Goal: Task Accomplishment & Management: Use online tool/utility

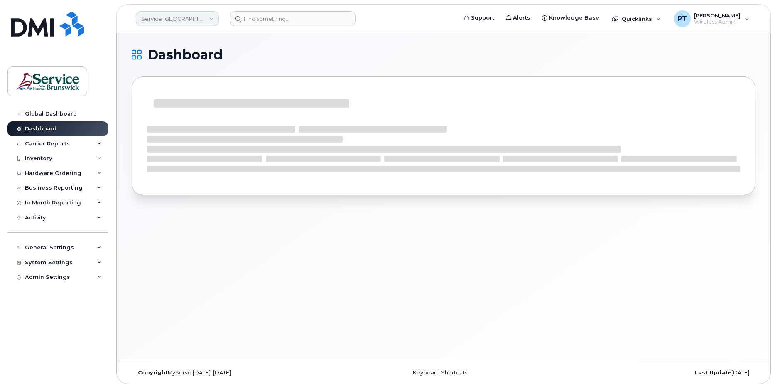
click at [173, 20] on link "Service [GEOGRAPHIC_DATA] (SNB)" at bounding box center [177, 18] width 83 height 15
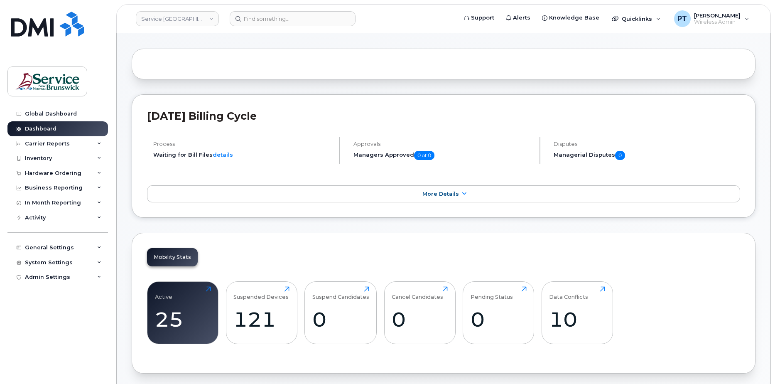
scroll to position [83, 0]
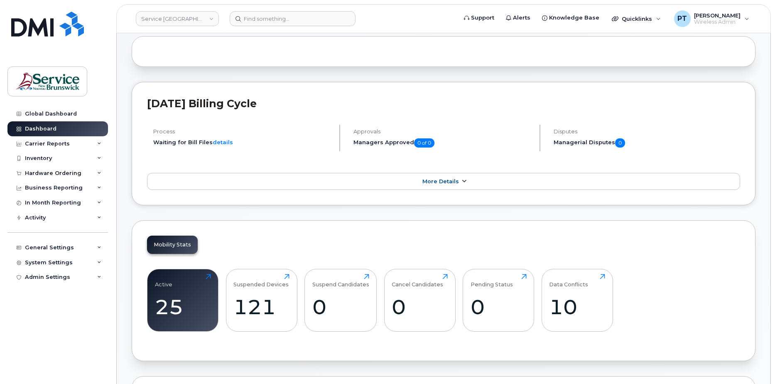
click at [458, 179] on link "More Details" at bounding box center [443, 181] width 593 height 17
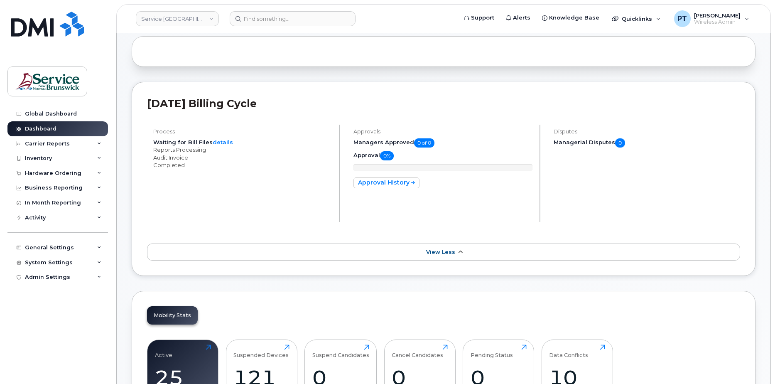
click at [410, 254] on link "View Less" at bounding box center [443, 251] width 593 height 17
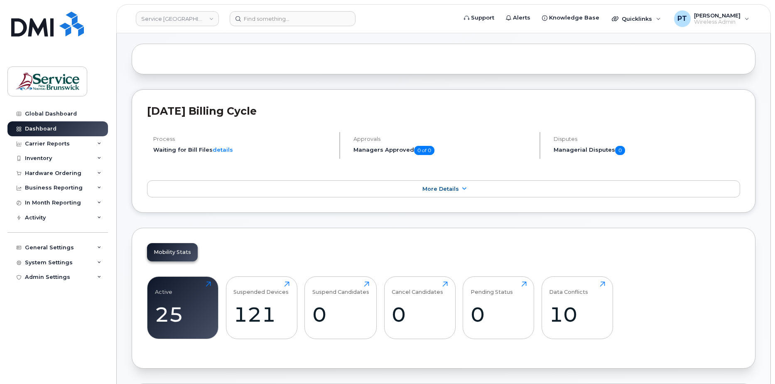
scroll to position [0, 0]
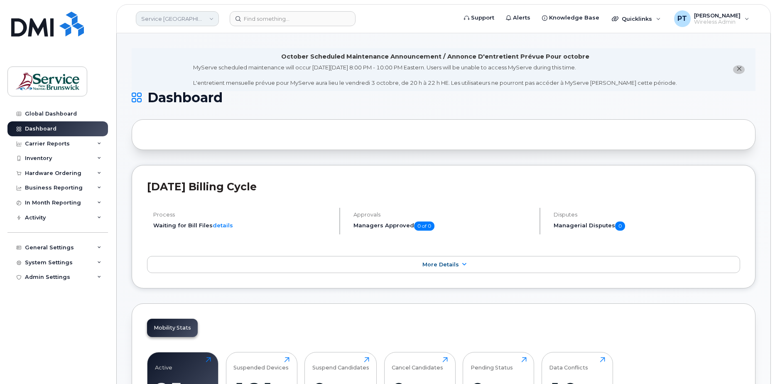
click at [200, 17] on link "Service New Brunswick (SNB)" at bounding box center [177, 18] width 83 height 15
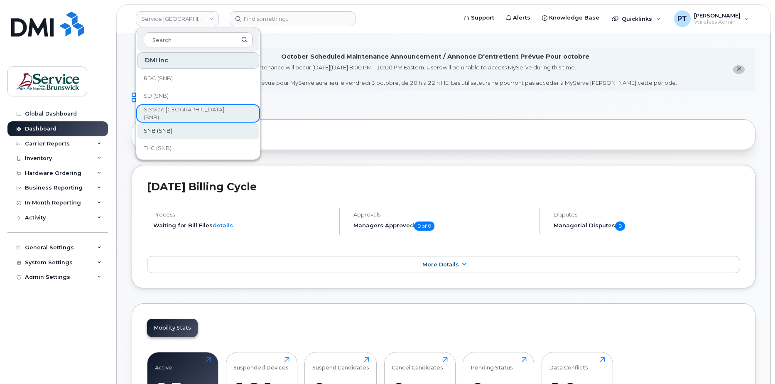
scroll to position [361, 0]
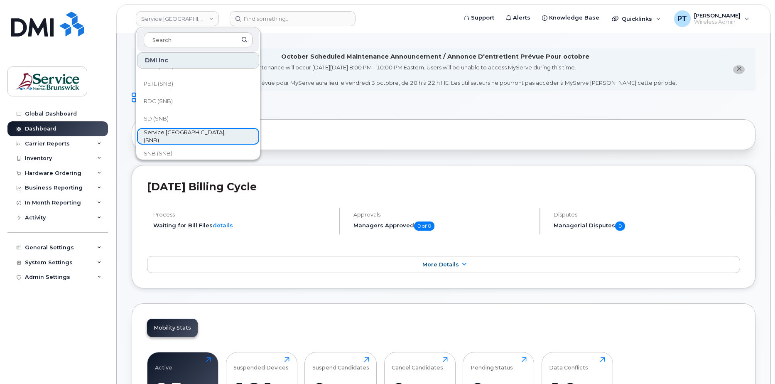
click at [169, 138] on span "Service New Brunswick (SNB)" at bounding box center [191, 136] width 95 height 16
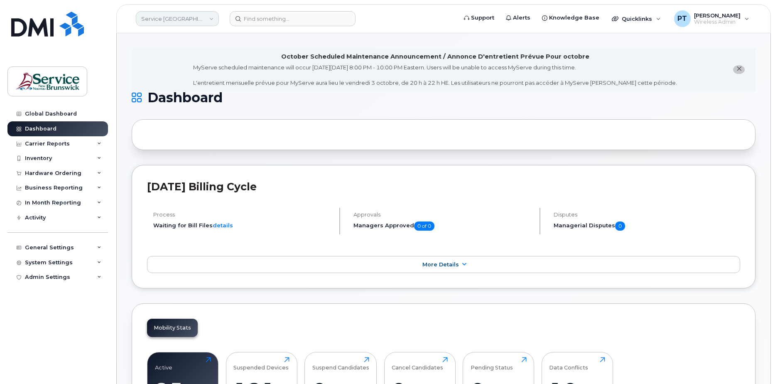
click at [202, 15] on link "Service New Brunswick (SNB)" at bounding box center [177, 18] width 83 height 15
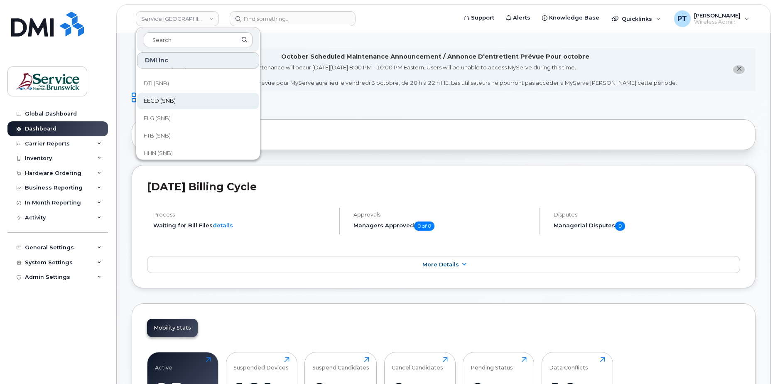
scroll to position [166, 0]
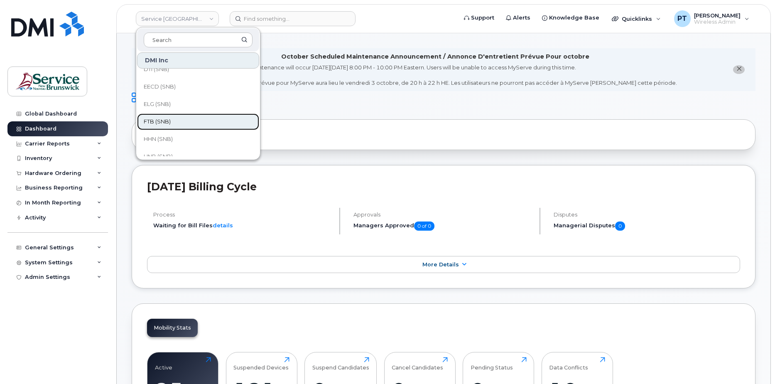
click at [169, 119] on span "FTB (SNB)" at bounding box center [157, 121] width 27 height 8
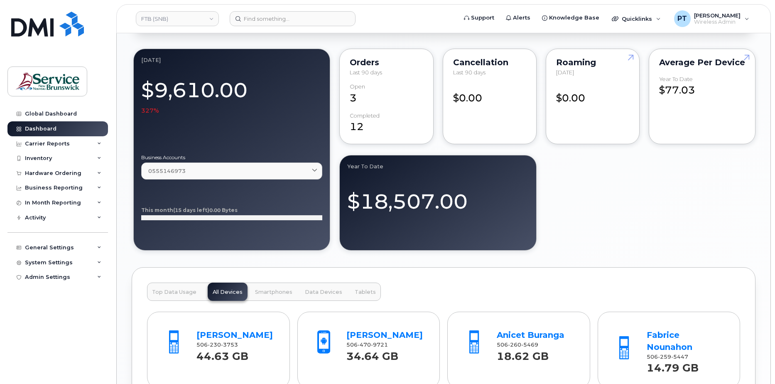
scroll to position [664, 0]
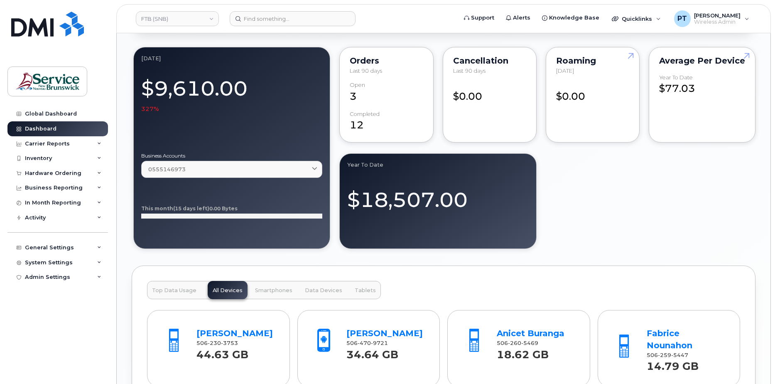
click at [661, 189] on div "September 2025 $9,610.00 327% Business Accounts 0555146973 0555146973 PROVINCE …" at bounding box center [444, 147] width 624 height 205
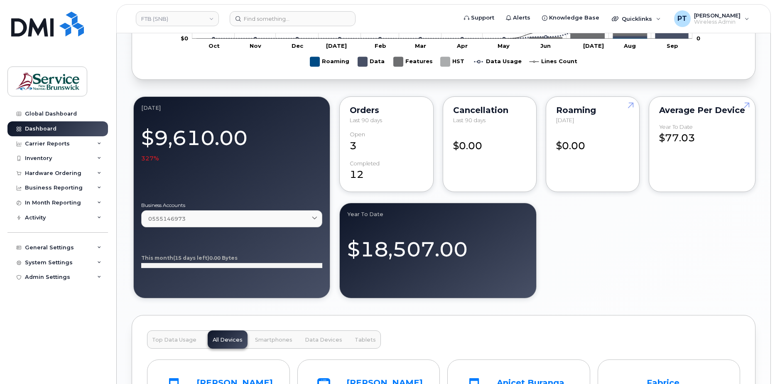
scroll to position [789, 0]
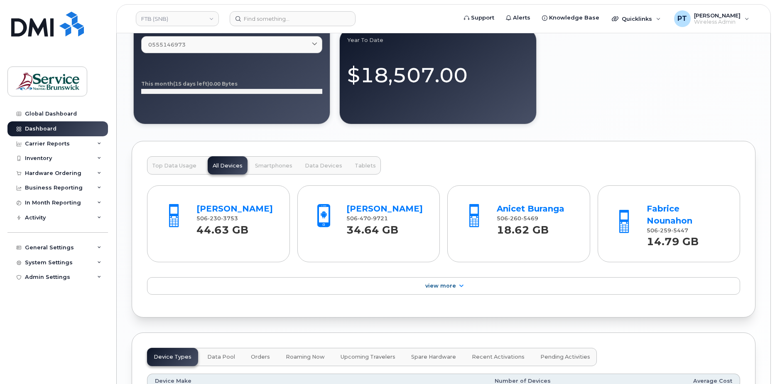
click at [171, 166] on span "Top Data Usage" at bounding box center [174, 165] width 44 height 7
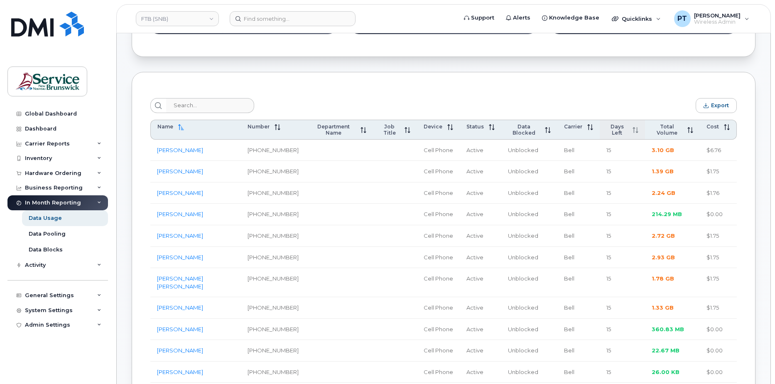
scroll to position [249, 0]
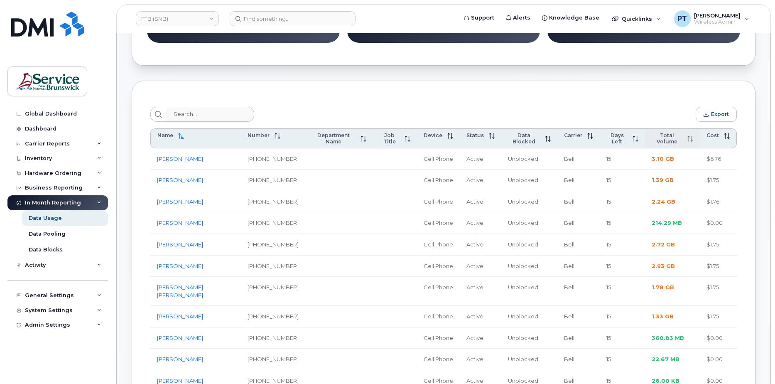
click at [663, 139] on span "Total Volume" at bounding box center [666, 138] width 31 height 12
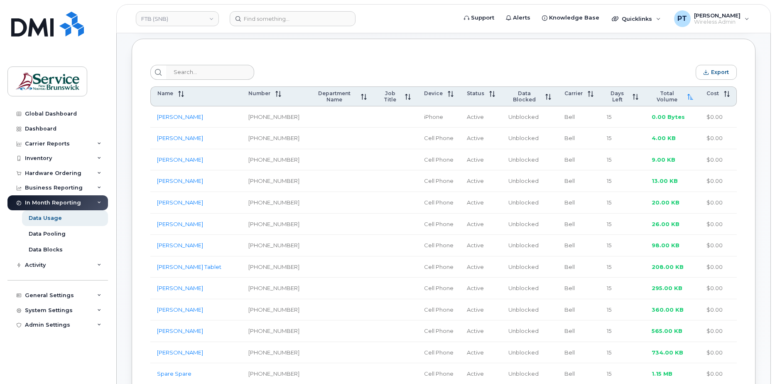
scroll to position [291, 0]
click at [668, 99] on span "Total Volume" at bounding box center [666, 97] width 31 height 12
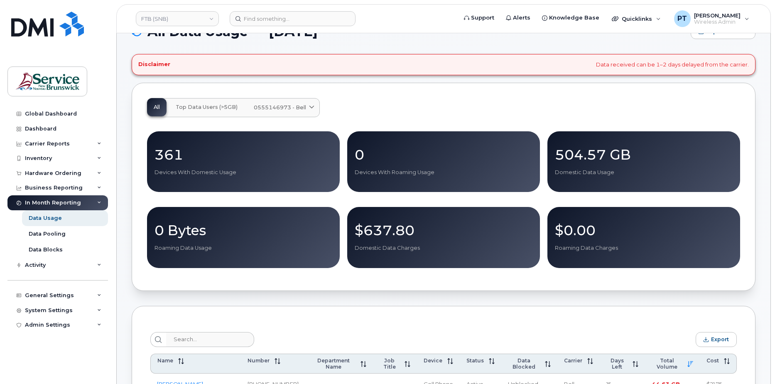
scroll to position [0, 0]
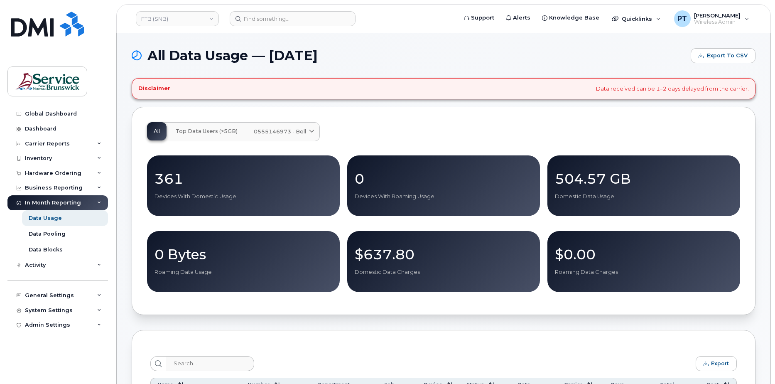
click at [736, 85] on div "Disclaimer Data received can be 1–2 days delayed from the carrier." at bounding box center [444, 88] width 624 height 21
click at [60, 114] on div "Global Dashboard" at bounding box center [51, 113] width 52 height 7
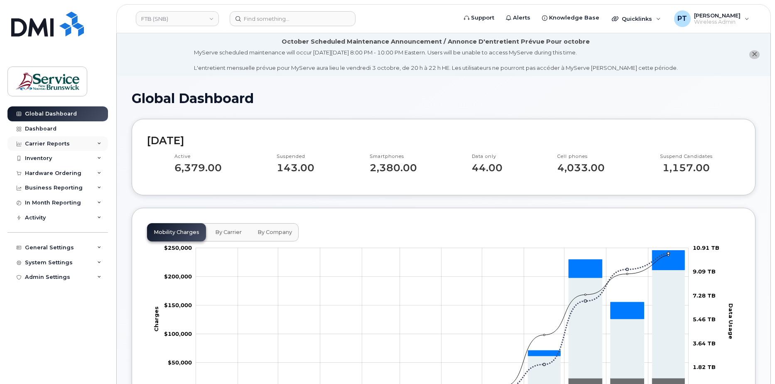
click at [42, 139] on div "Carrier Reports" at bounding box center [57, 143] width 100 height 15
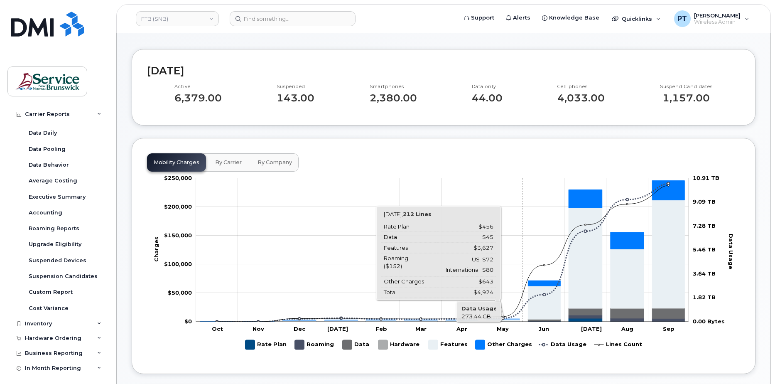
scroll to position [83, 0]
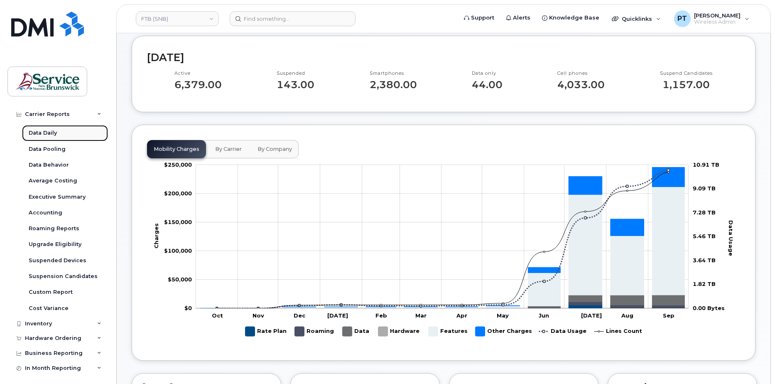
click at [46, 137] on div "Data Daily" at bounding box center [43, 132] width 28 height 7
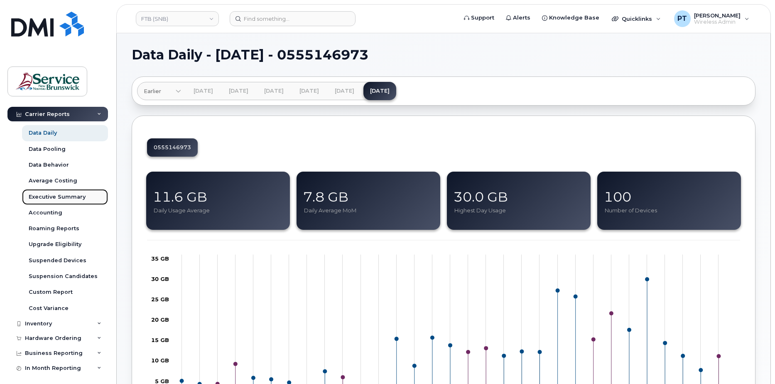
click at [57, 200] on div "Executive Summary" at bounding box center [57, 196] width 57 height 7
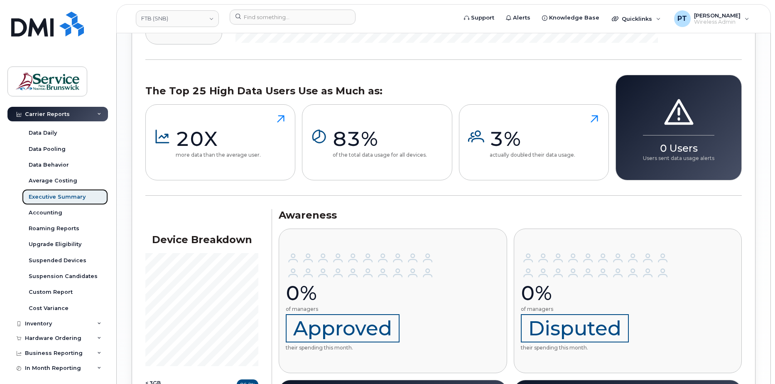
scroll to position [772, 0]
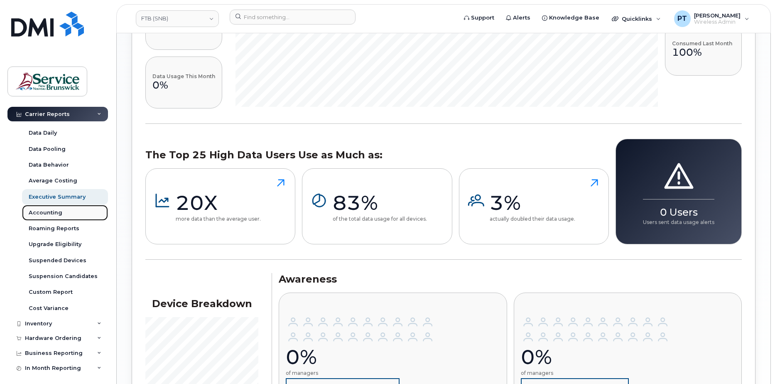
click at [42, 212] on div "Accounting" at bounding box center [46, 212] width 34 height 7
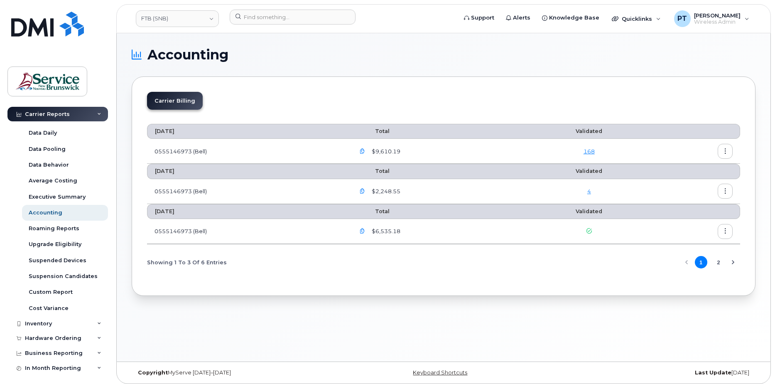
click at [362, 151] on icon "button" at bounding box center [362, 151] width 5 height 5
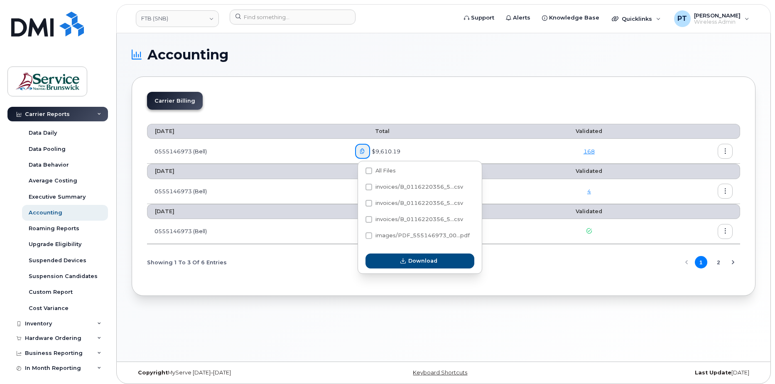
click at [362, 151] on icon "button" at bounding box center [362, 151] width 5 height 5
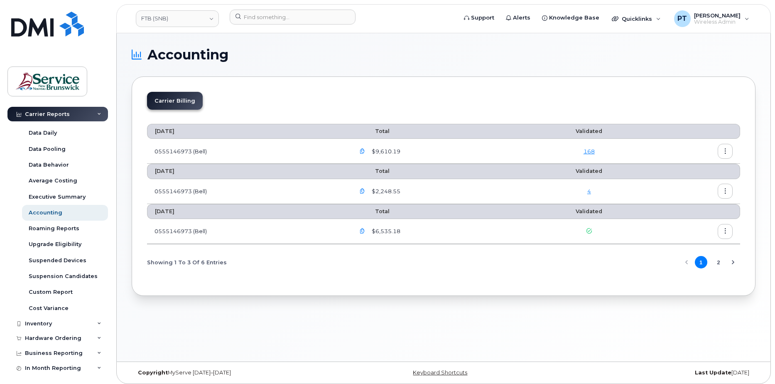
click at [365, 190] on icon "button" at bounding box center [362, 190] width 5 height 5
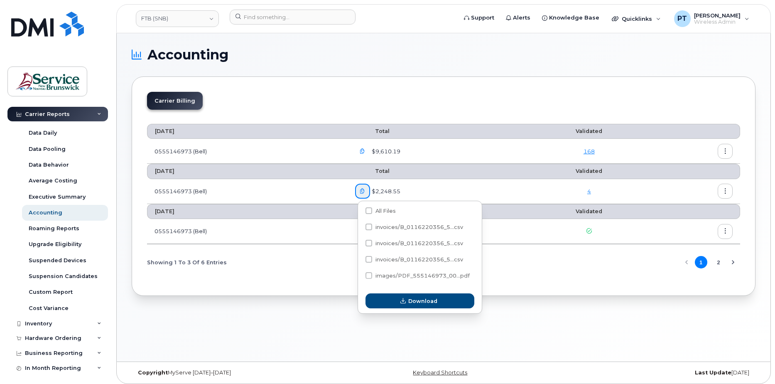
click at [365, 189] on icon "button" at bounding box center [362, 190] width 5 height 5
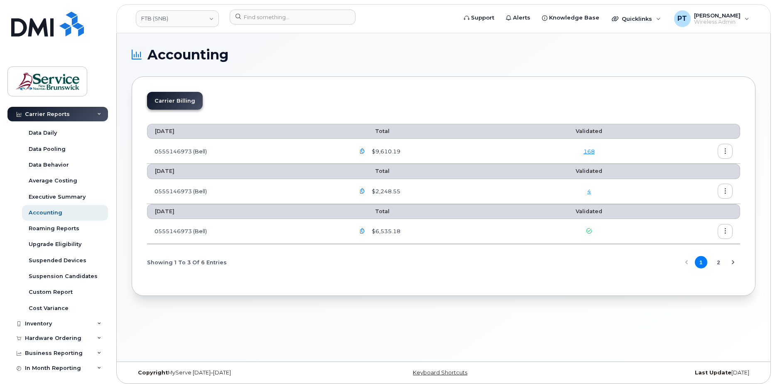
click at [365, 154] on icon "button" at bounding box center [362, 151] width 5 height 5
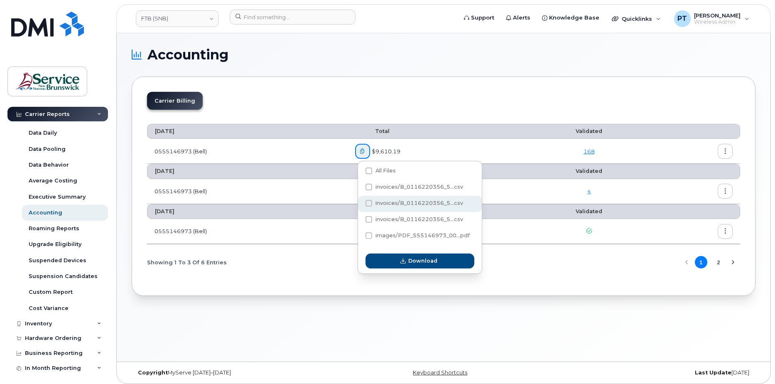
click at [405, 201] on span "invoices/B_0116220356_5...csv" at bounding box center [419, 203] width 88 height 6
click at [360, 201] on input "invoices/B_0116220356_5...csv" at bounding box center [357, 203] width 4 height 4
checkbox input "true"
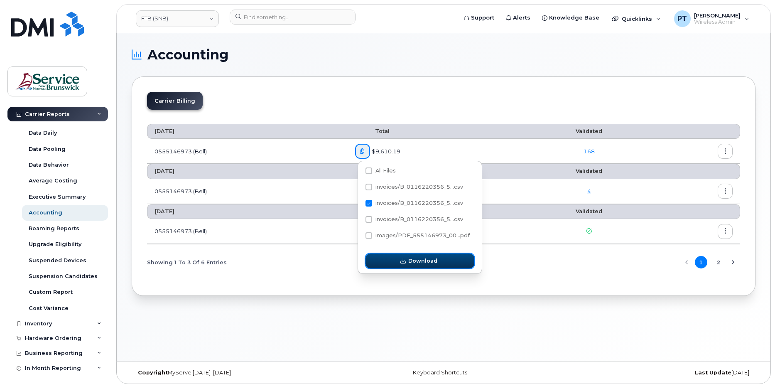
click at [406, 260] on span "button" at bounding box center [403, 261] width 8 height 8
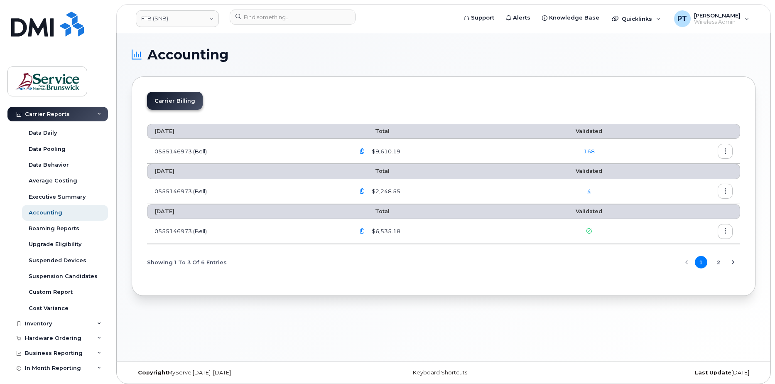
click at [723, 188] on icon "button" at bounding box center [724, 190] width 5 height 5
click at [688, 205] on div "Details" at bounding box center [695, 209] width 74 height 16
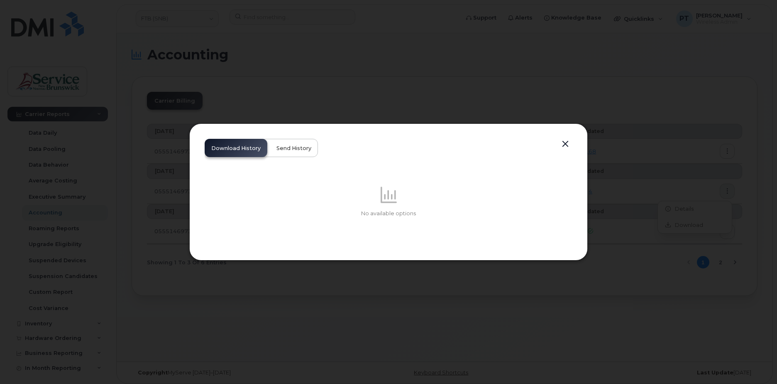
click at [295, 149] on span "Send History" at bounding box center [294, 148] width 35 height 7
click at [234, 146] on span "Download History" at bounding box center [235, 148] width 49 height 7
click at [566, 141] on button "button" at bounding box center [565, 144] width 12 height 12
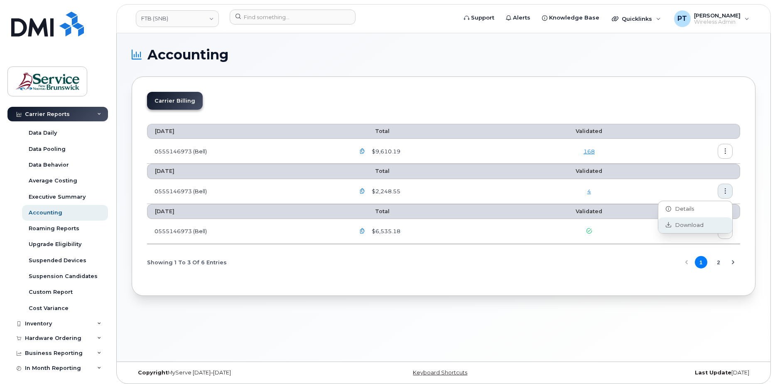
click at [674, 223] on span "Download" at bounding box center [687, 224] width 32 height 7
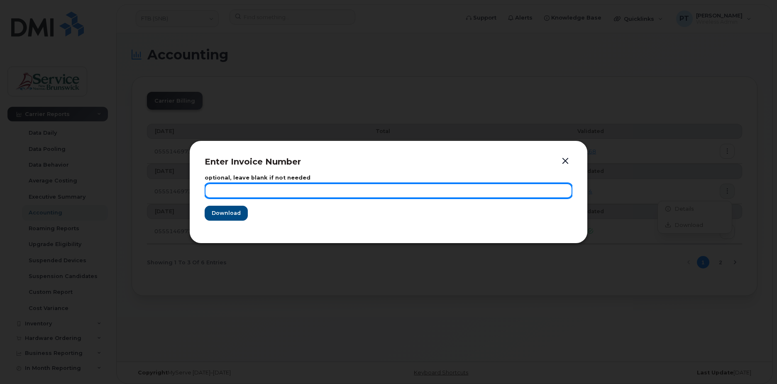
click at [253, 188] on input "text" at bounding box center [389, 190] width 368 height 15
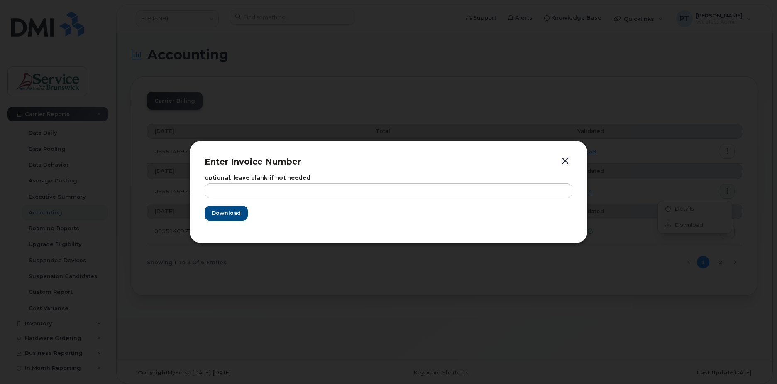
click at [562, 158] on button "button" at bounding box center [565, 161] width 12 height 12
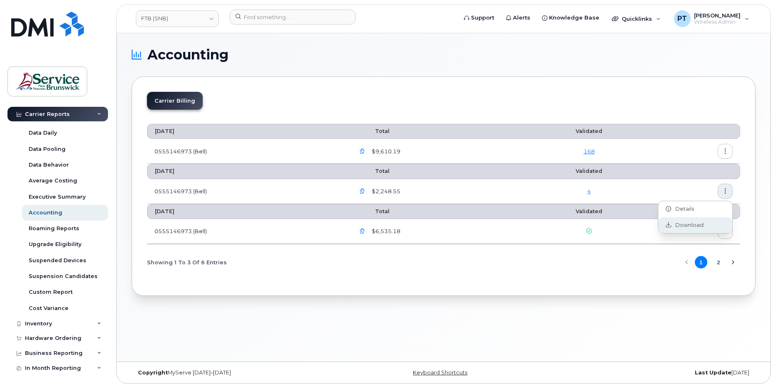
click at [680, 222] on span "Download" at bounding box center [687, 224] width 32 height 7
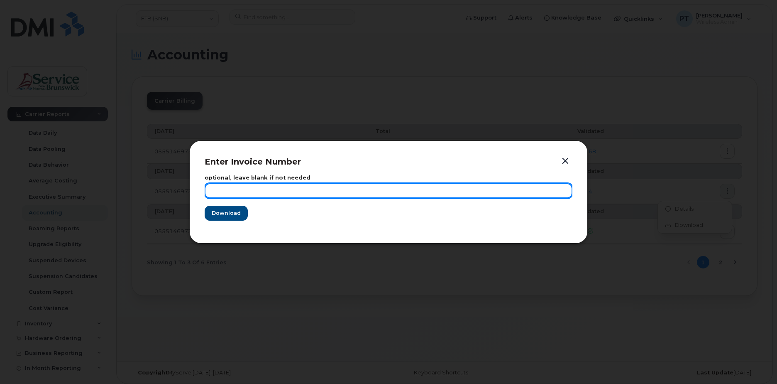
click at [313, 188] on input "text" at bounding box center [389, 190] width 368 height 15
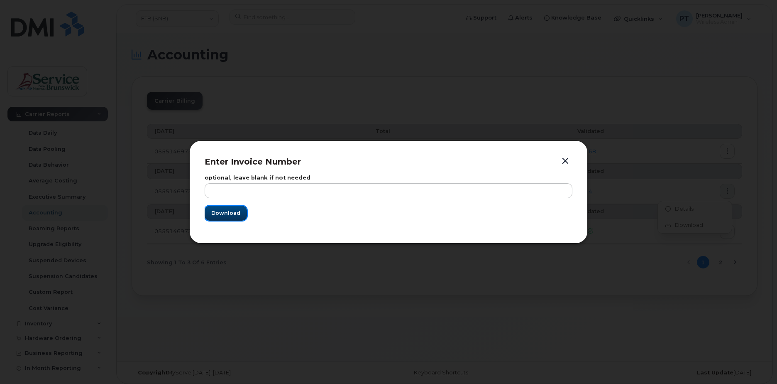
click at [233, 213] on span "Download" at bounding box center [225, 213] width 29 height 8
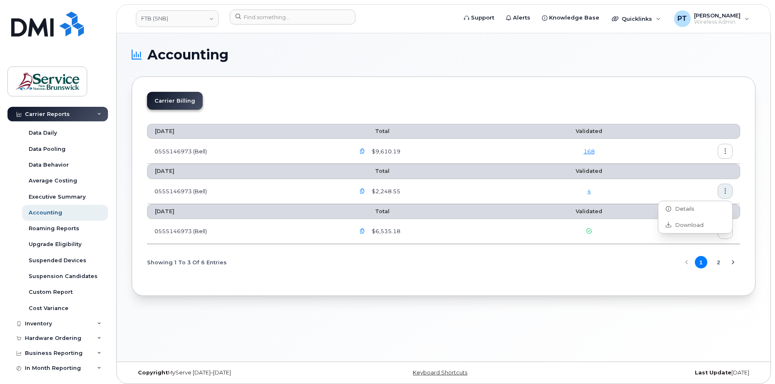
click at [230, 328] on div "Accounting Carrier Billing [DATE] Total Validated 0555146973 (Bell) $9,610.19 1…" at bounding box center [443, 197] width 653 height 328
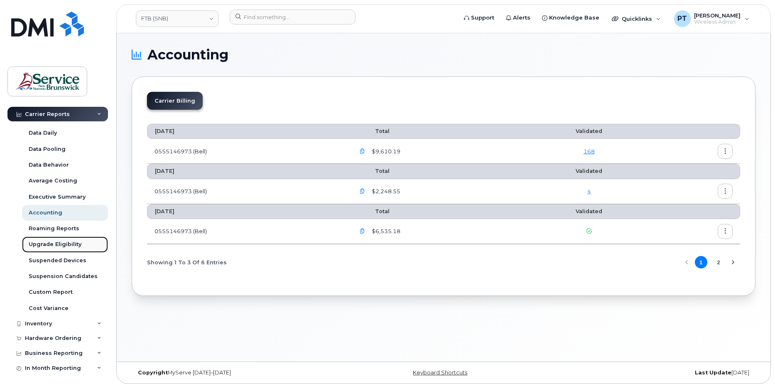
click at [54, 246] on div "Upgrade Eligibility" at bounding box center [55, 243] width 53 height 7
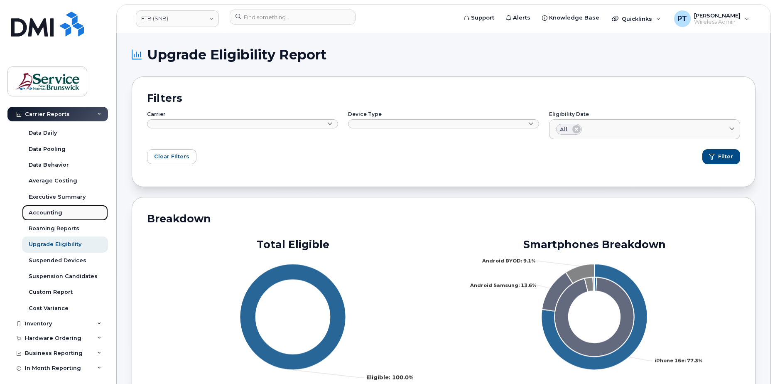
click at [52, 213] on div "Accounting" at bounding box center [46, 212] width 34 height 7
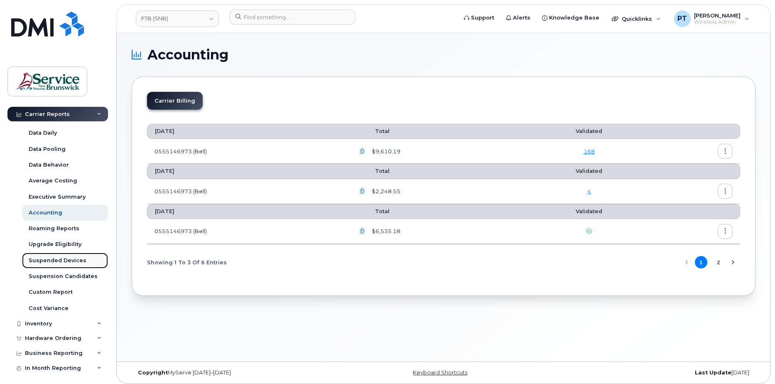
click at [55, 258] on div "Suspended Devices" at bounding box center [58, 260] width 58 height 7
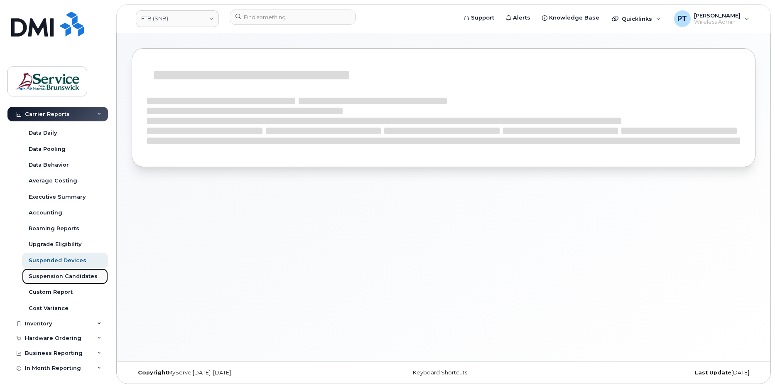
click at [68, 280] on link "Suspension Candidates" at bounding box center [65, 276] width 86 height 16
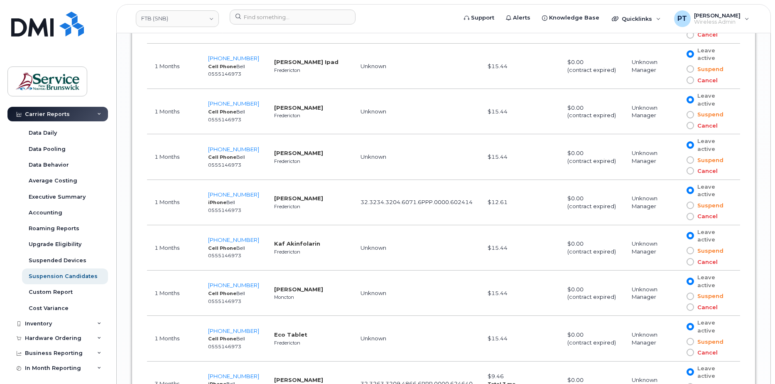
scroll to position [2740, 0]
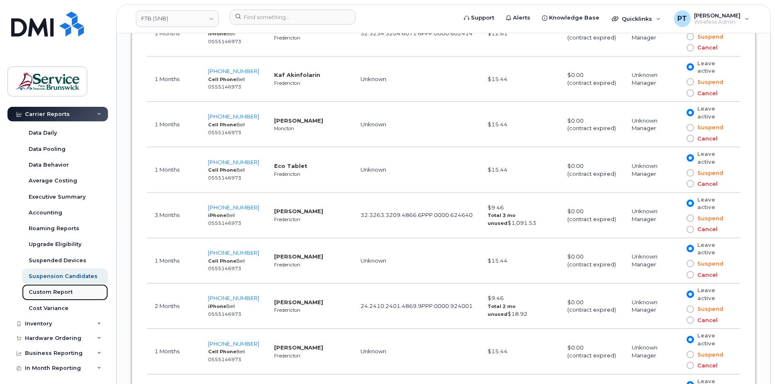
click at [40, 294] on div "Custom Report" at bounding box center [51, 291] width 44 height 7
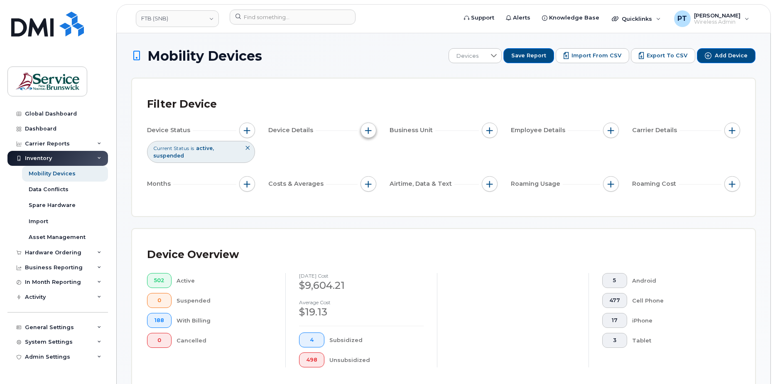
click at [375, 130] on button "button" at bounding box center [368, 130] width 16 height 16
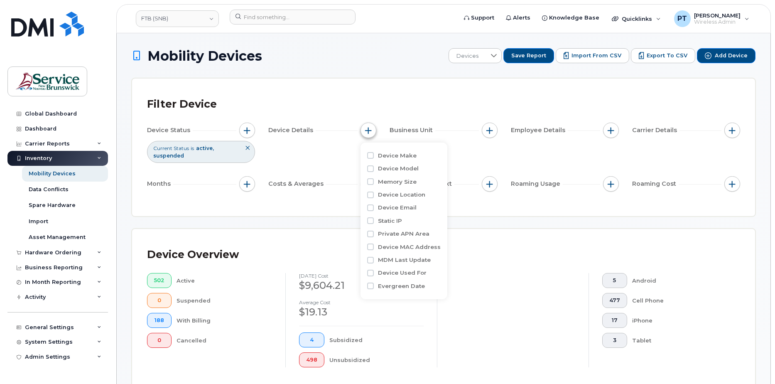
click at [368, 131] on span "button" at bounding box center [368, 130] width 7 height 7
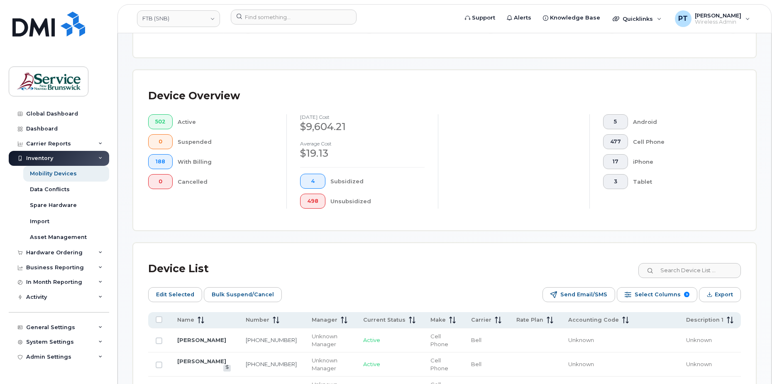
scroll to position [166, 0]
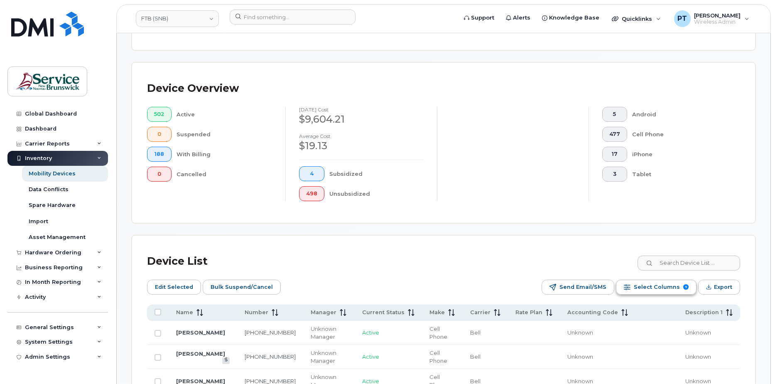
click at [645, 286] on span "Select Columns" at bounding box center [657, 287] width 46 height 12
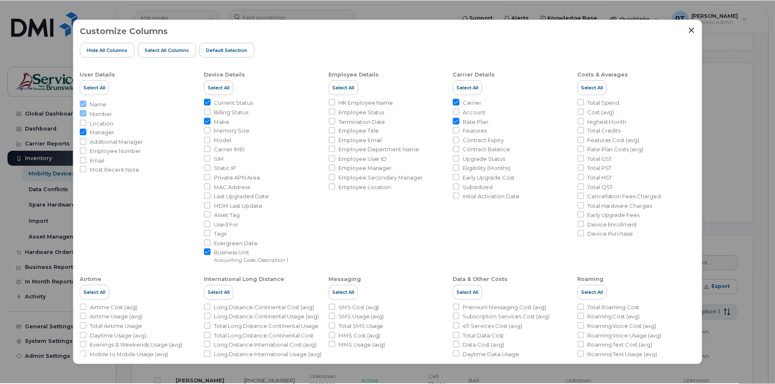
scroll to position [0, 0]
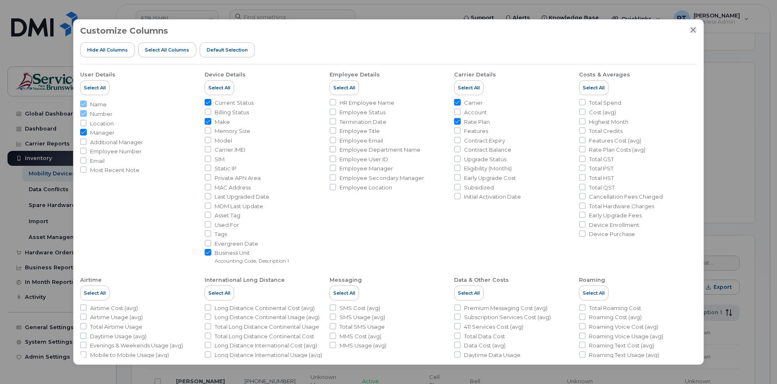
click at [693, 31] on icon "Close" at bounding box center [693, 30] width 7 height 7
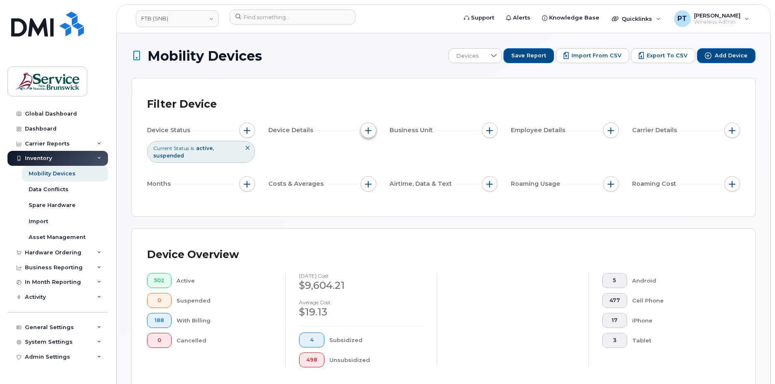
click at [366, 132] on span "button" at bounding box center [368, 130] width 7 height 7
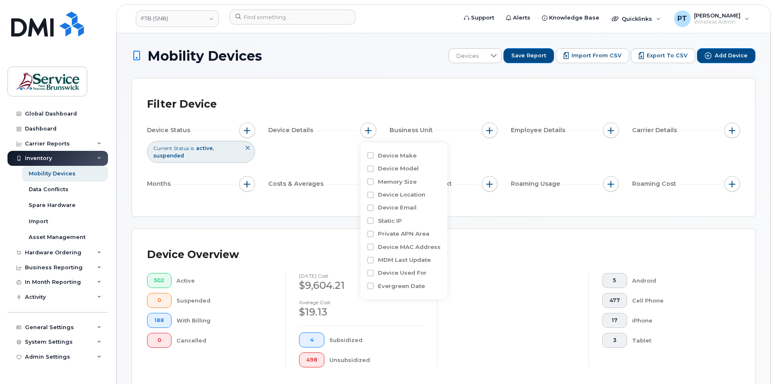
click at [374, 155] on div "Device Make" at bounding box center [403, 156] width 73 height 8
click at [372, 155] on input "Device Make" at bounding box center [370, 155] width 7 height 7
checkbox input "true"
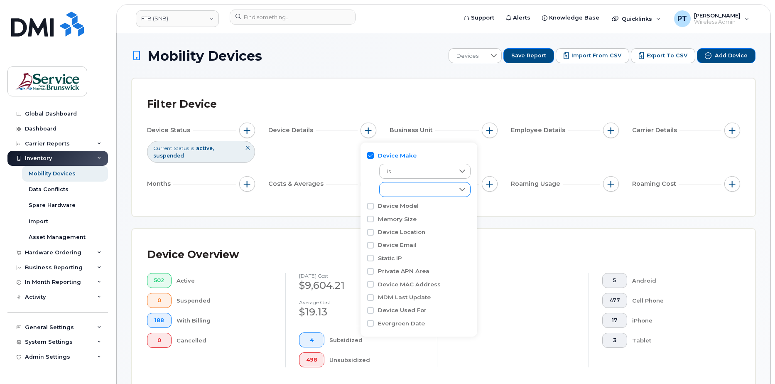
click at [441, 194] on div "empty" at bounding box center [416, 189] width 75 height 14
click at [408, 208] on span "Android" at bounding box center [407, 208] width 22 height 8
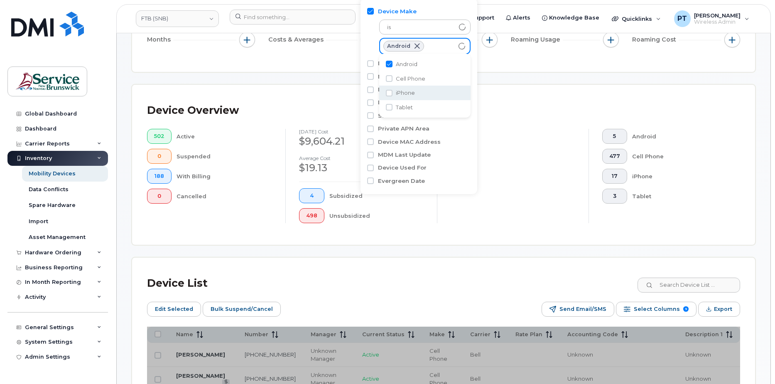
scroll to position [249, 0]
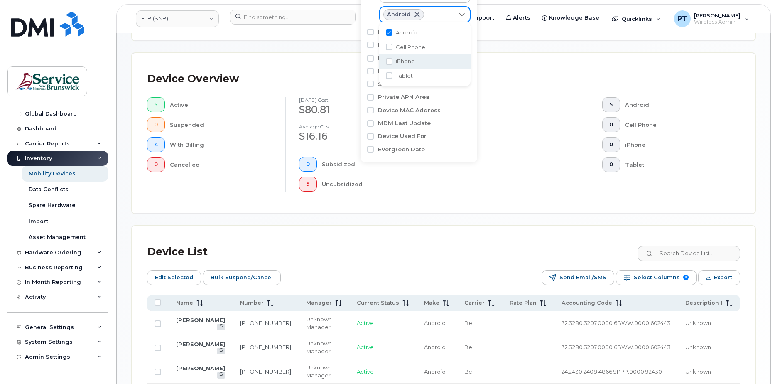
scroll to position [175, 0]
click at [388, 34] on input "Android" at bounding box center [389, 32] width 7 height 7
checkbox input "false"
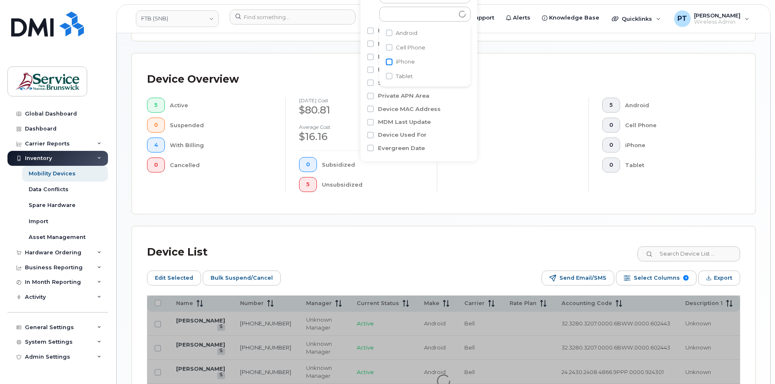
click at [387, 62] on input "iPhone" at bounding box center [389, 62] width 7 height 7
checkbox input "true"
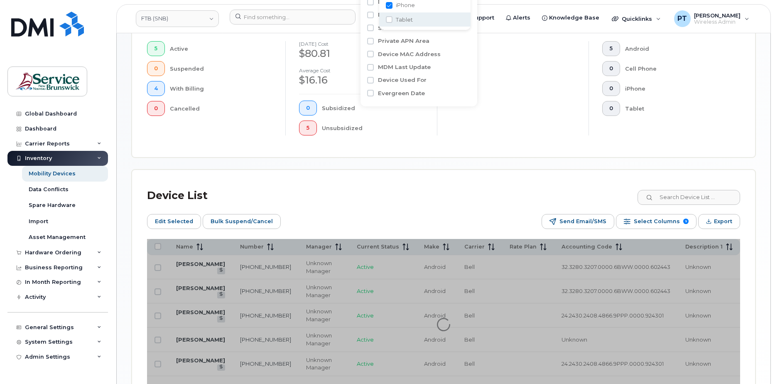
scroll to position [300, 0]
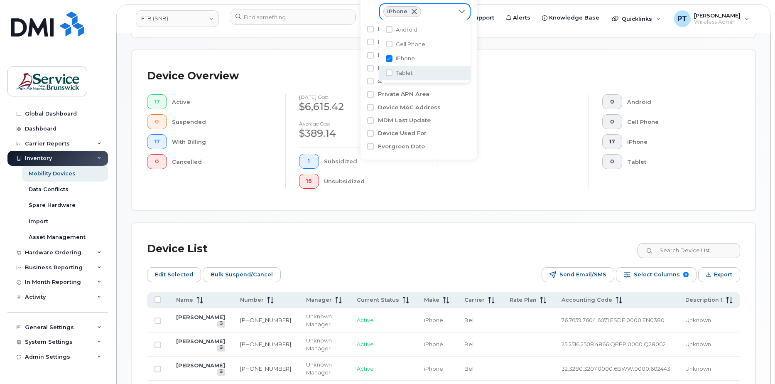
scroll to position [134, 0]
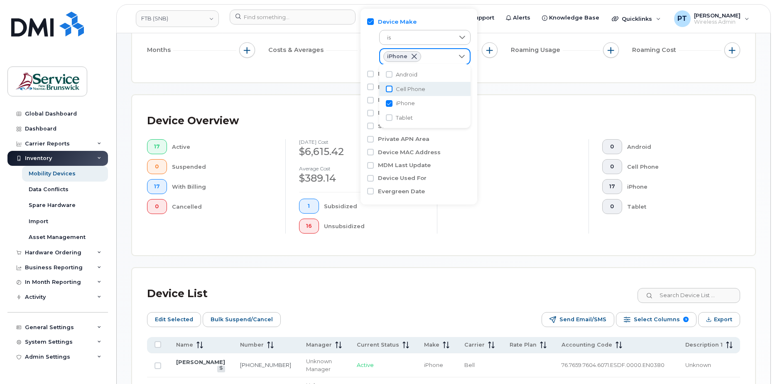
click at [389, 88] on input "Cell Phone" at bounding box center [389, 89] width 7 height 7
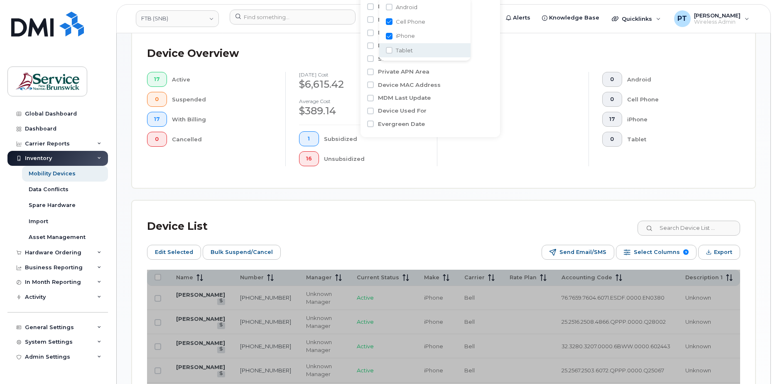
scroll to position [341, 0]
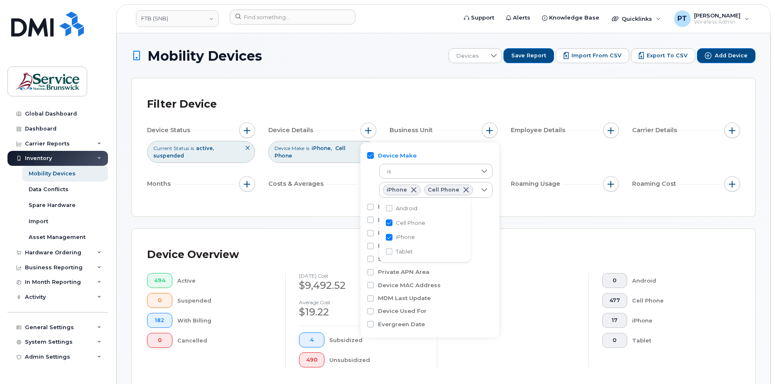
click at [389, 223] on input "Cell Phone" at bounding box center [389, 222] width 7 height 7
checkbox input "false"
click at [390, 236] on input "iPhone" at bounding box center [389, 237] width 7 height 7
checkbox input "false"
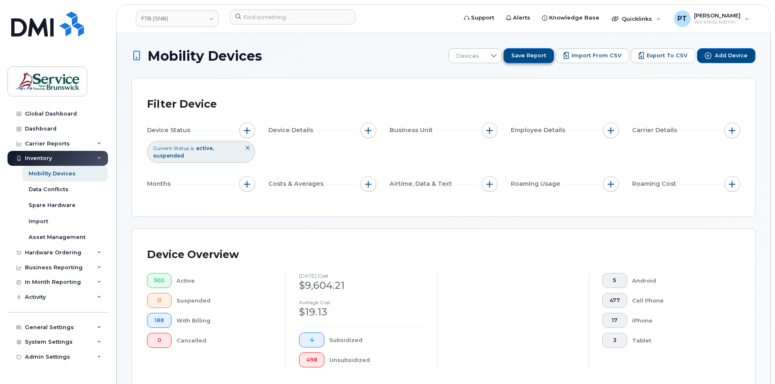
click at [538, 56] on span "Save Report" at bounding box center [528, 55] width 35 height 7
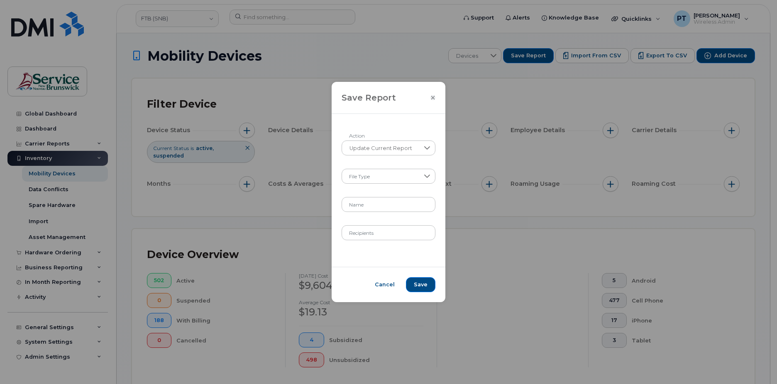
click at [433, 97] on icon "Close" at bounding box center [433, 97] width 4 height 4
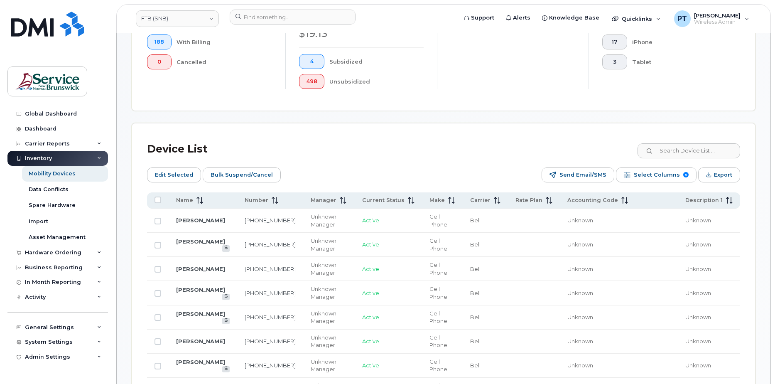
scroll to position [291, 0]
